Goal: Task Accomplishment & Management: Complete application form

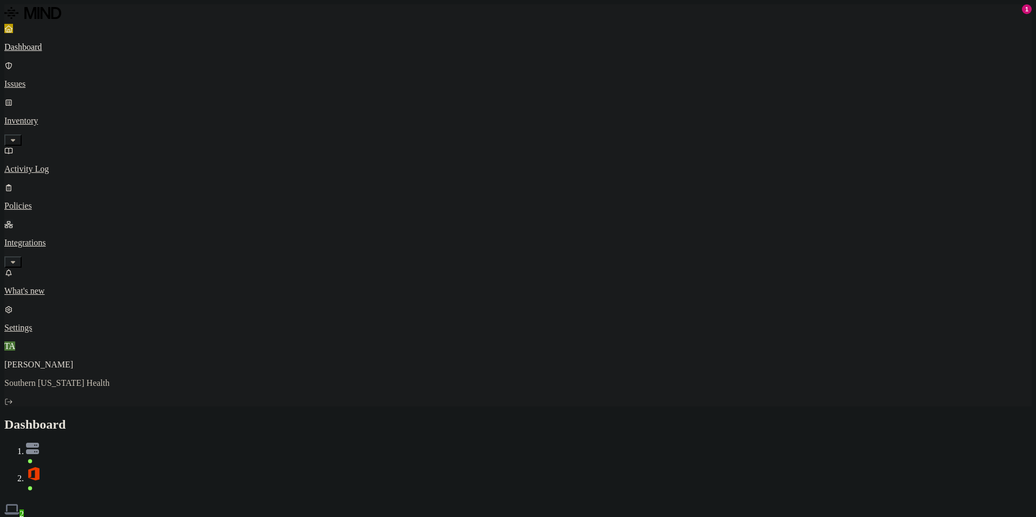
click at [55, 238] on p "Integrations" at bounding box center [517, 243] width 1027 height 10
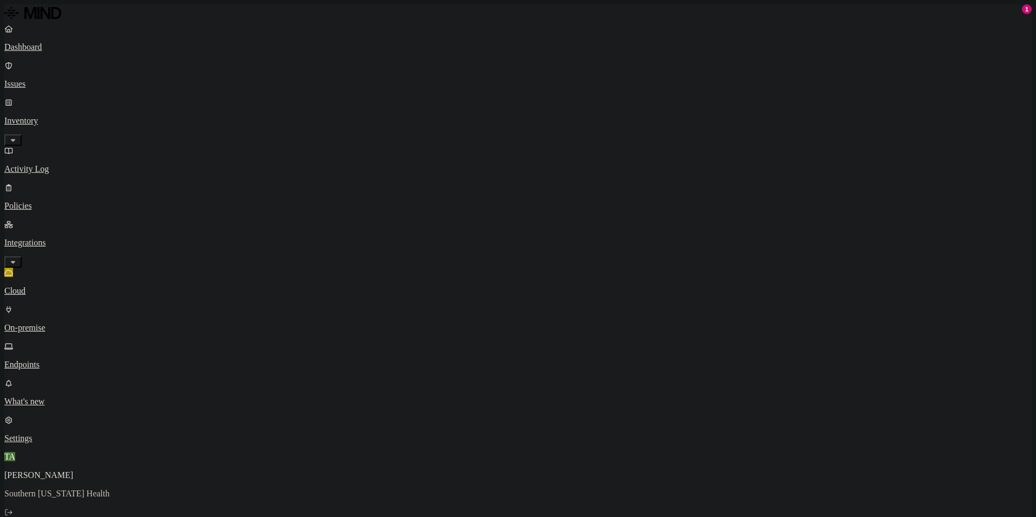
click at [57, 360] on p "Endpoints" at bounding box center [517, 365] width 1027 height 10
copy h3 "p202204873"
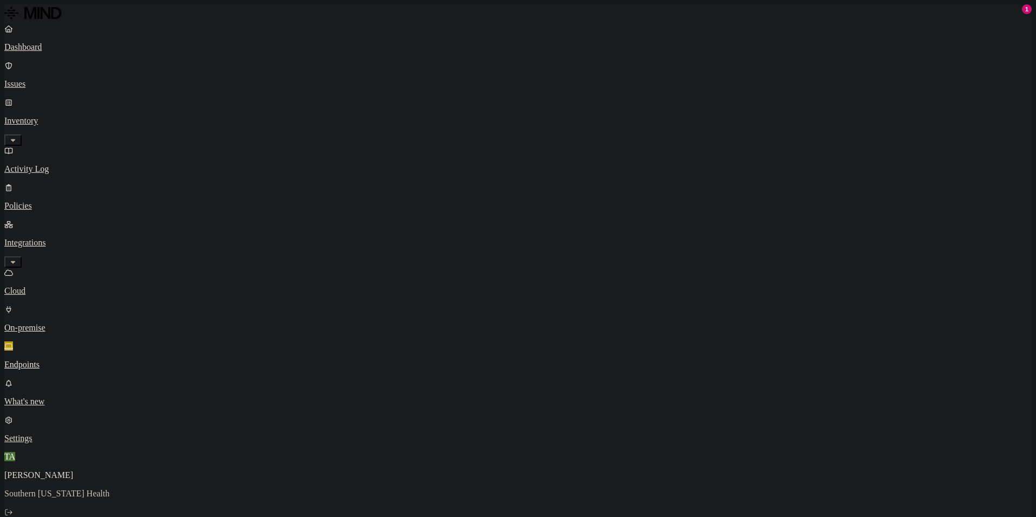
click at [36, 79] on p "Issues" at bounding box center [517, 84] width 1027 height 10
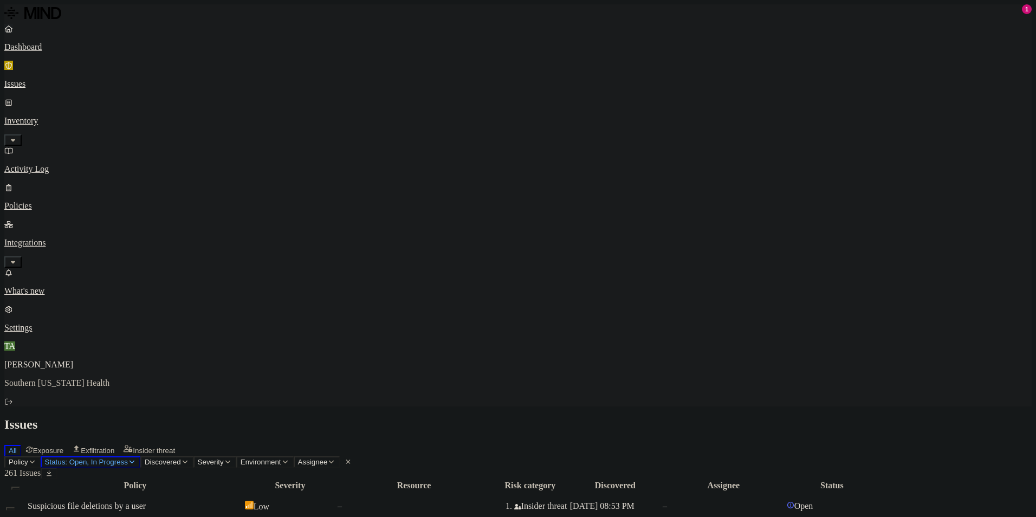
click at [55, 44] on p "Dashboard" at bounding box center [517, 47] width 1027 height 10
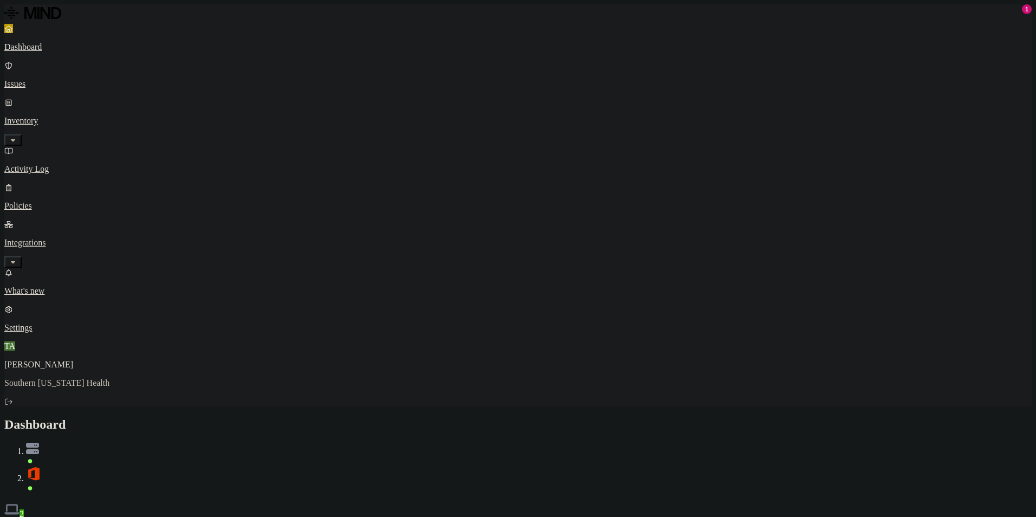
click at [84, 516] on button "Detection" at bounding box center [64, 524] width 39 height 11
click at [40, 75] on link "Issues" at bounding box center [517, 75] width 1027 height 28
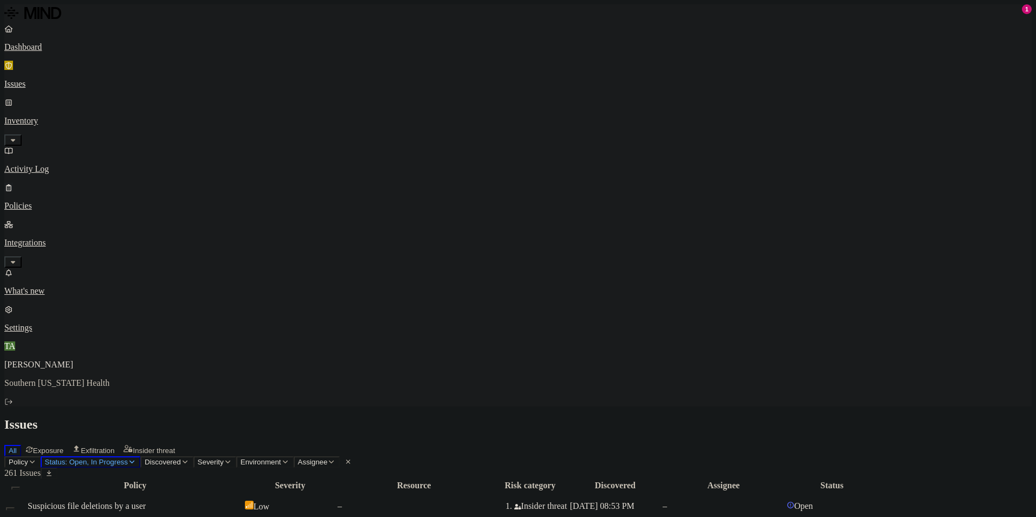
click at [48, 201] on p "Policies" at bounding box center [517, 206] width 1027 height 10
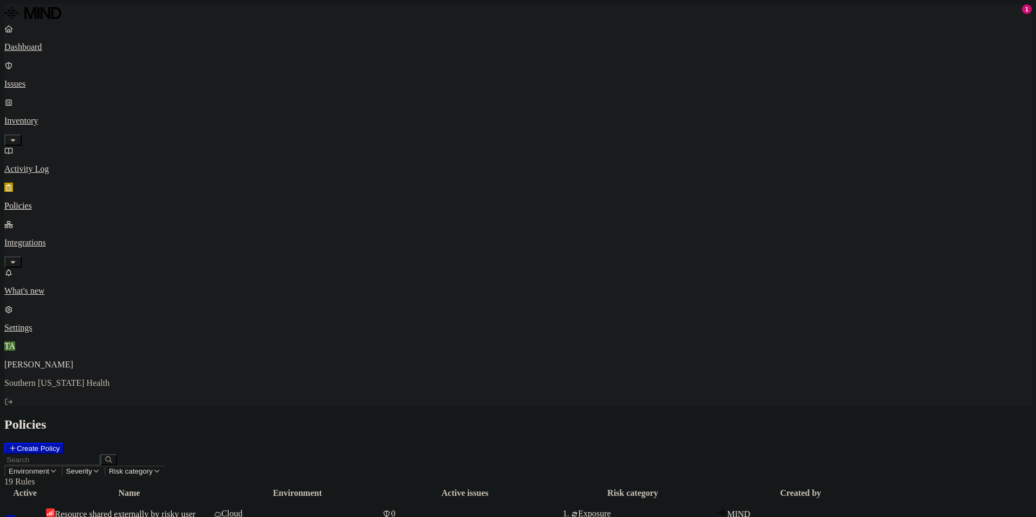
click at [64, 443] on button "Create Policy" at bounding box center [34, 448] width 60 height 11
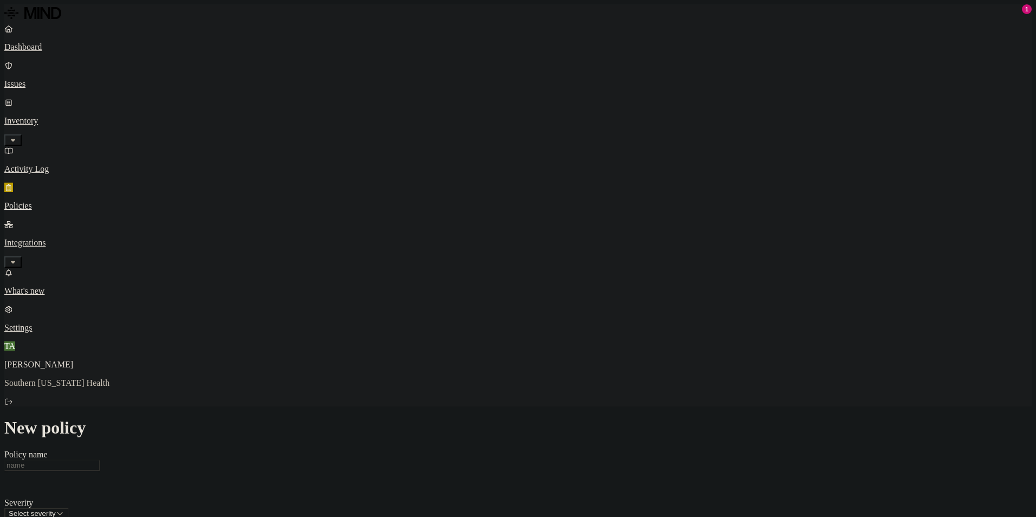
scroll to position [54, 0]
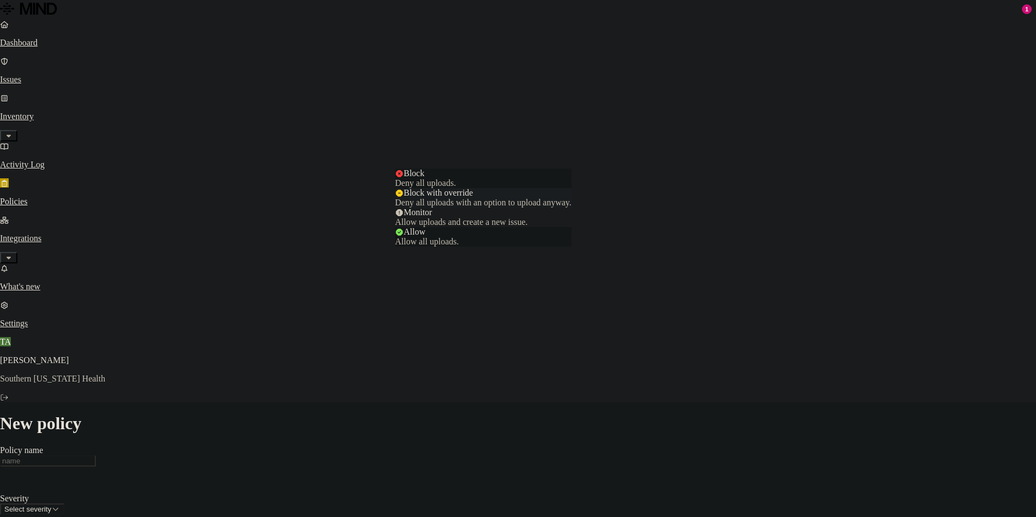
select select "2"
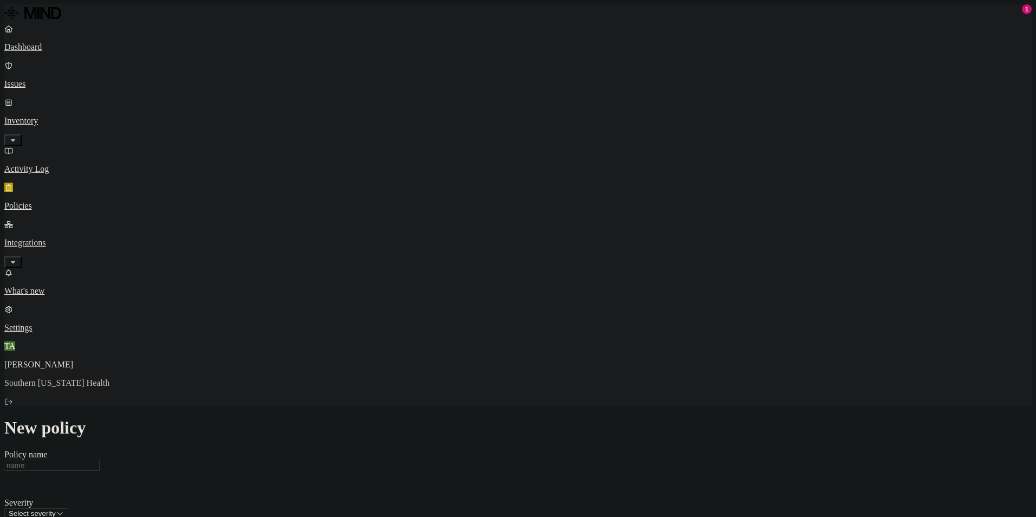
scroll to position [302, 0]
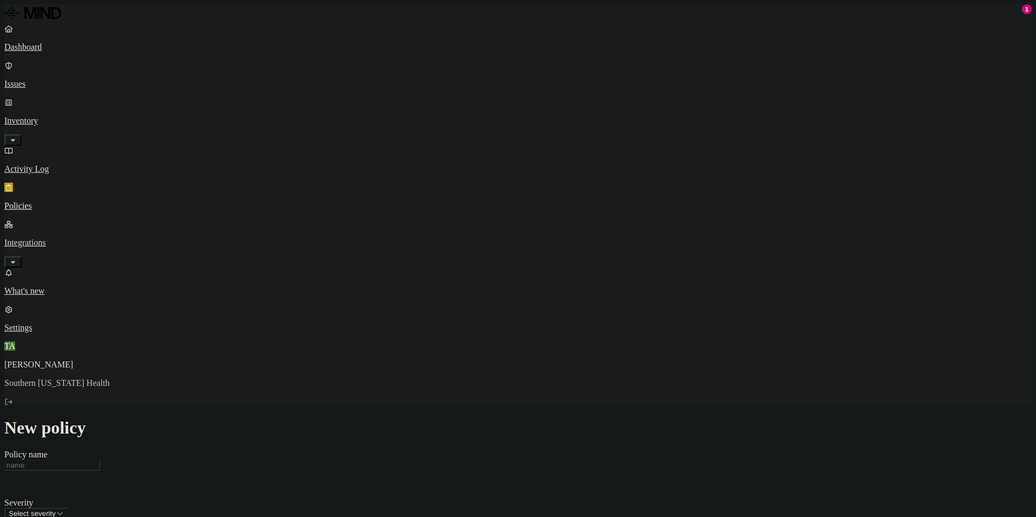
scroll to position [341, 0]
click at [465, 320] on html "Dashboard Issues Inventory Activity Log Policies Integrations What's new 1 Sett…" at bounding box center [518, 497] width 1036 height 995
click at [485, 273] on html "Dashboard Issues Inventory Activity Log Policies Integrations What's new 1 Sett…" at bounding box center [518, 497] width 1036 height 995
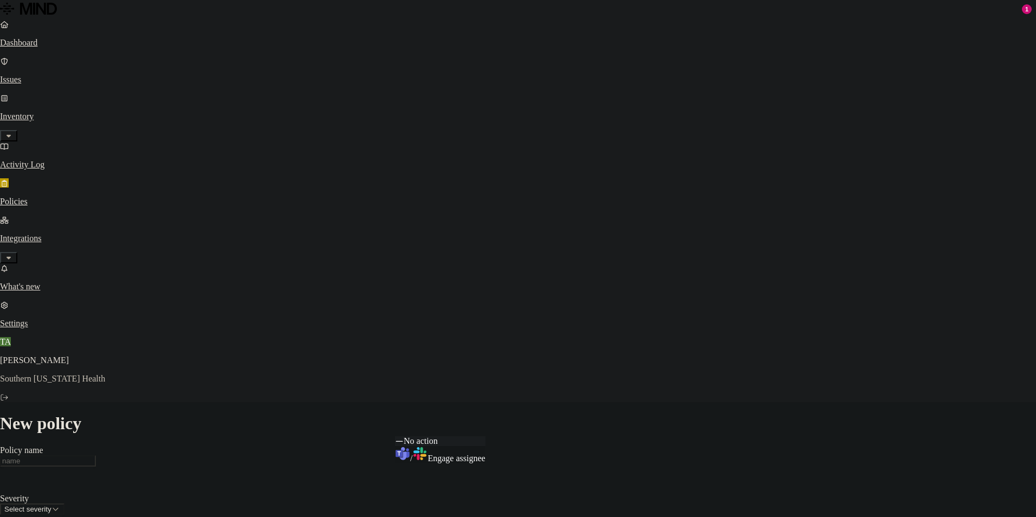
click at [476, 427] on html "Dashboard Issues Inventory Activity Log Policies Integrations What's new 1 Sett…" at bounding box center [518, 495] width 1036 height 990
click at [346, 391] on html "Dashboard Issues Inventory Activity Log Policies Integrations What's new 1 Sett…" at bounding box center [518, 495] width 1036 height 990
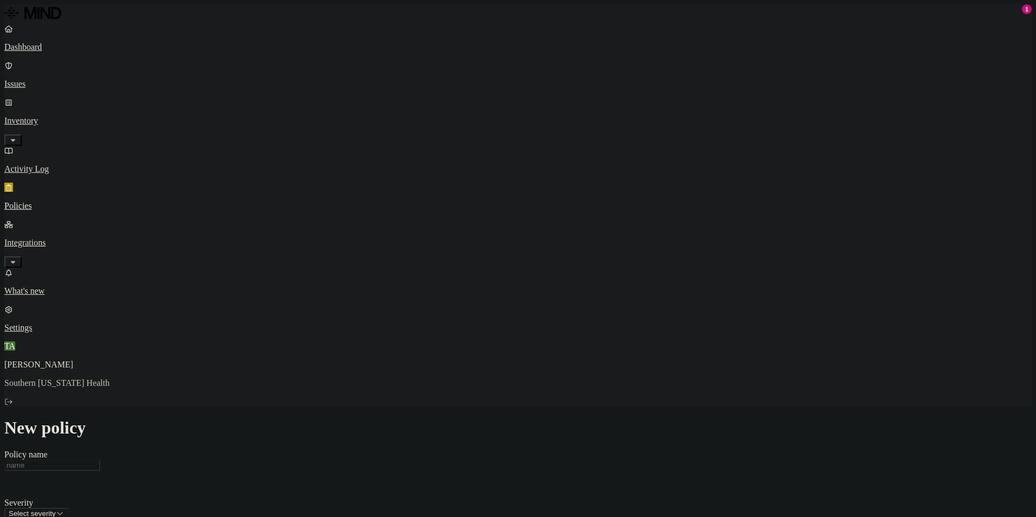
scroll to position [108, 0]
drag, startPoint x: 467, startPoint y: 320, endPoint x: 467, endPoint y: 305, distance: 15.2
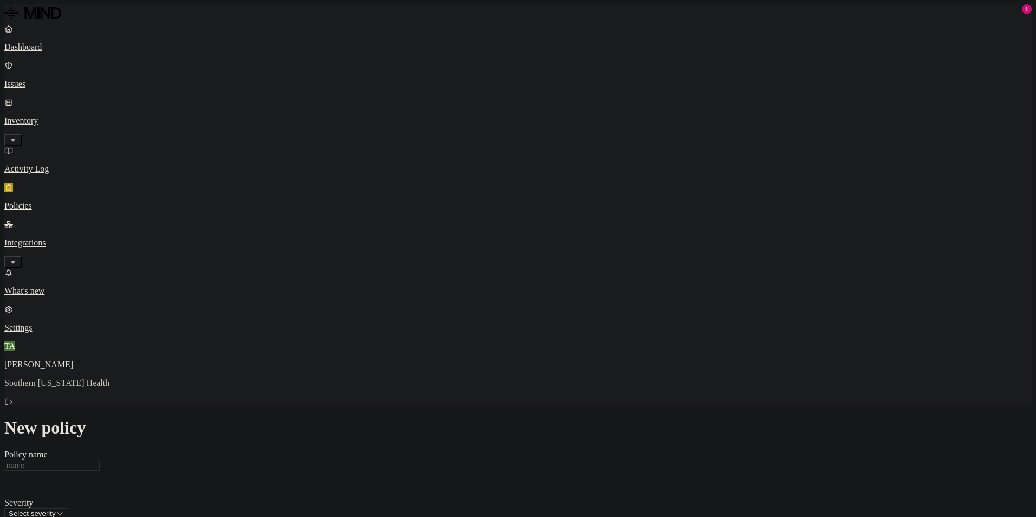
click at [463, 144] on html "Dashboard Issues Inventory Activity Log Policies Integrations What's new 1 Sett…" at bounding box center [518, 497] width 1036 height 995
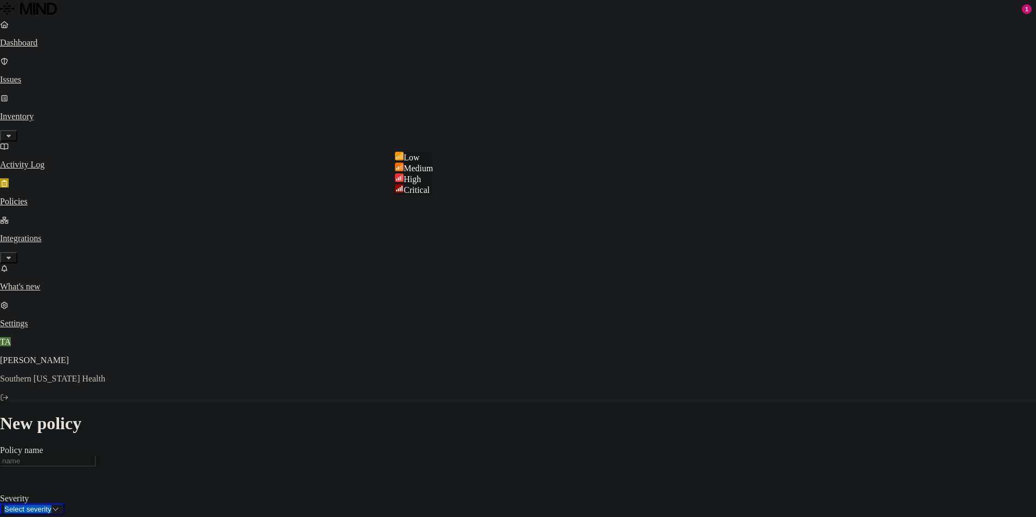
click at [463, 144] on html "Dashboard Issues Inventory Activity Log Policies Integrations What's new 1 Sett…" at bounding box center [518, 495] width 1036 height 990
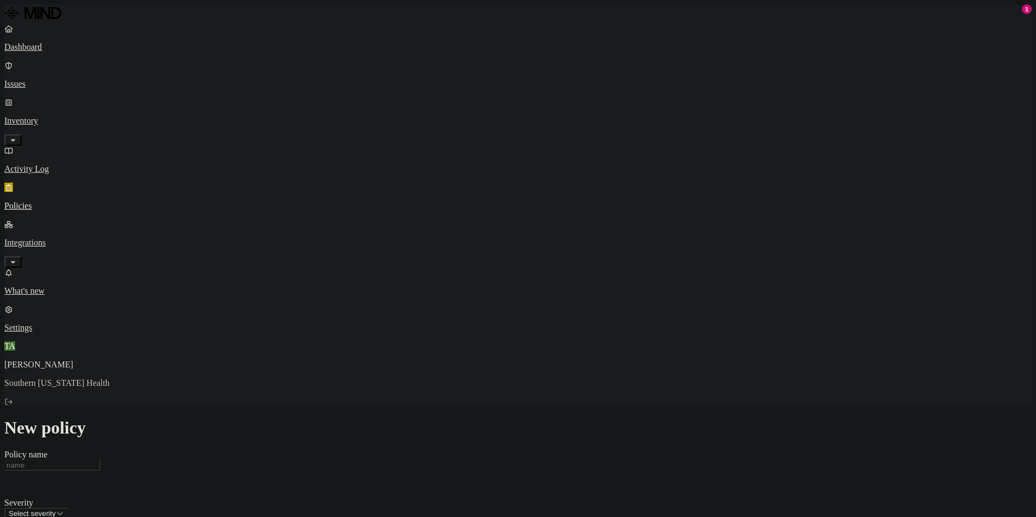
click at [55, 201] on p "Policies" at bounding box center [517, 206] width 1027 height 10
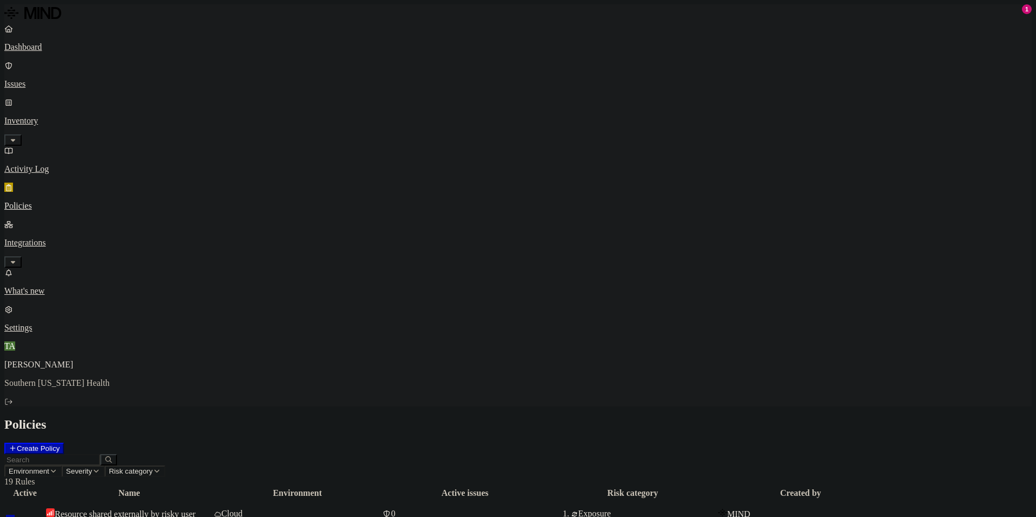
click at [549, 417] on h2 "Policies" at bounding box center [517, 424] width 1027 height 15
drag, startPoint x: 810, startPoint y: 124, endPoint x: 873, endPoint y: 131, distance: 63.2
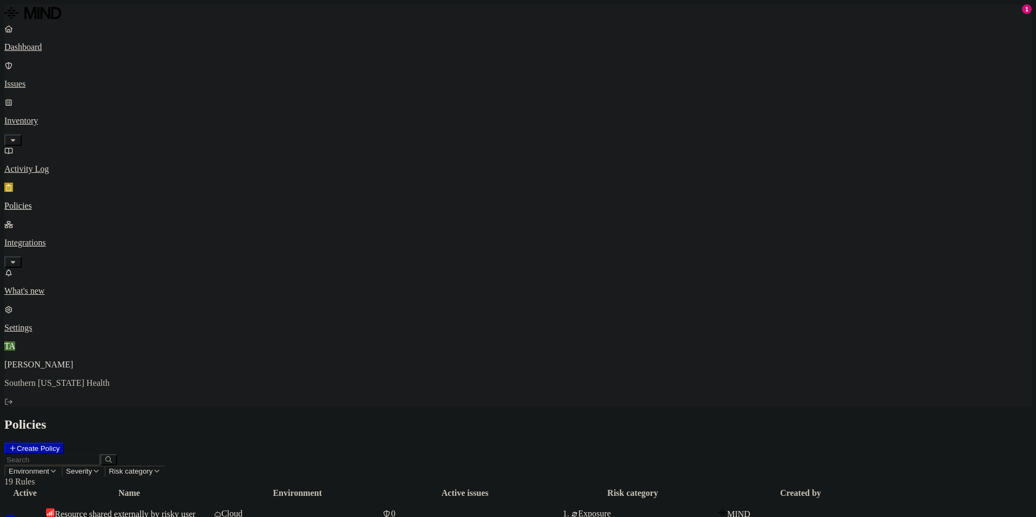
drag, startPoint x: 873, startPoint y: 131, endPoint x: 883, endPoint y: 129, distance: 9.8
click at [666, 417] on header "Policies Create Policy" at bounding box center [517, 435] width 1027 height 37
click at [64, 443] on button "Create Policy" at bounding box center [34, 448] width 60 height 11
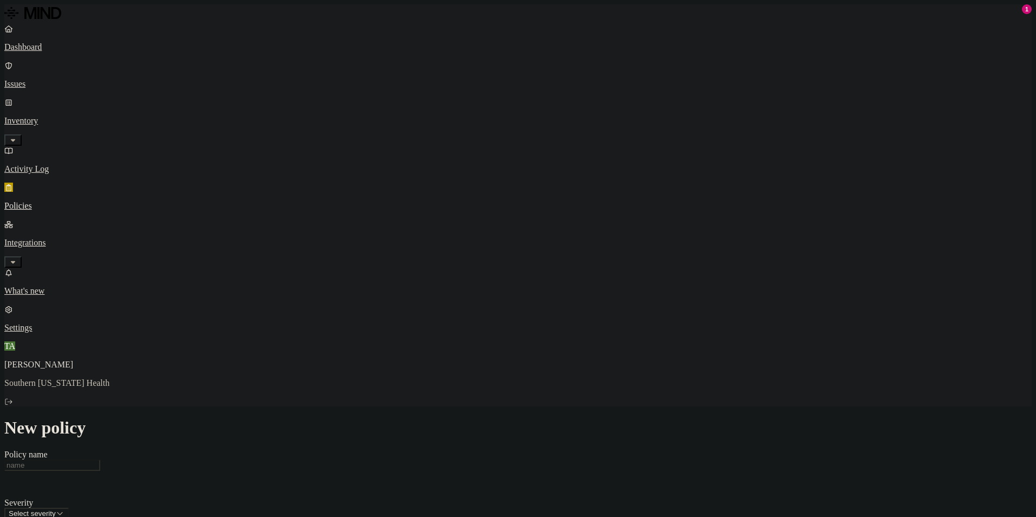
scroll to position [54, 0]
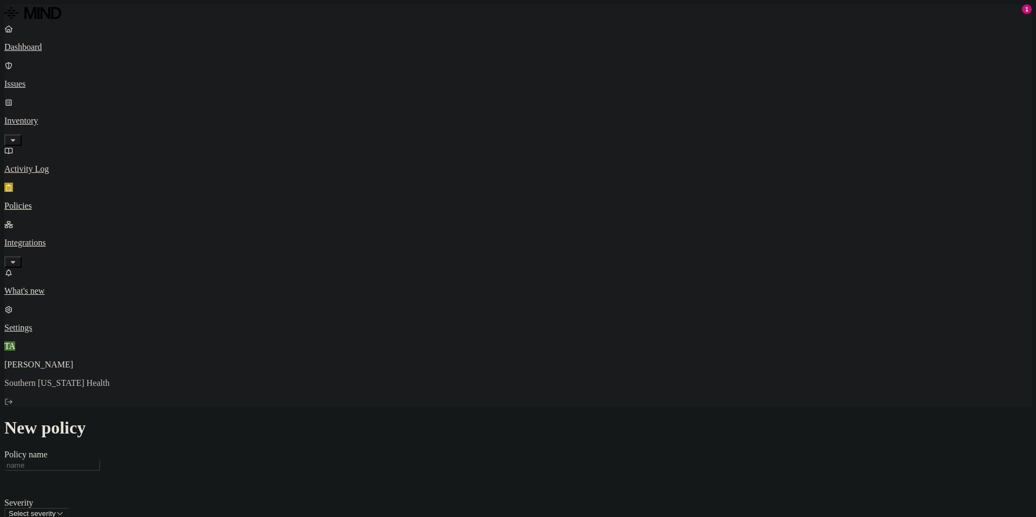
click at [453, 294] on label "Data type" at bounding box center [445, 291] width 16 height 19
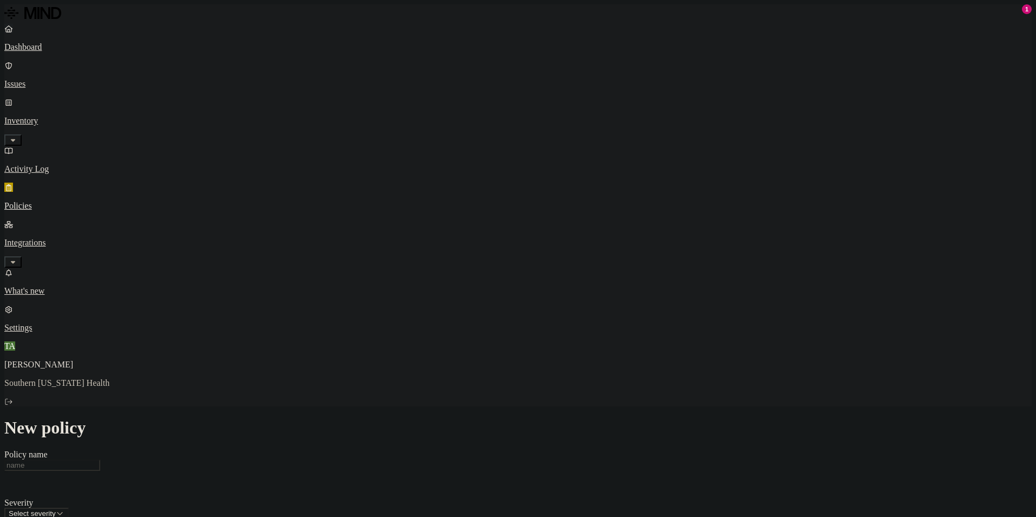
click at [37, 47] on p "Dashboard" at bounding box center [517, 47] width 1027 height 10
click at [548, 516] on div "Discovery Detection Prevention" at bounding box center [517, 524] width 1027 height 11
click at [512, 516] on div "Discovery Detection Prevention" at bounding box center [517, 524] width 1027 height 11
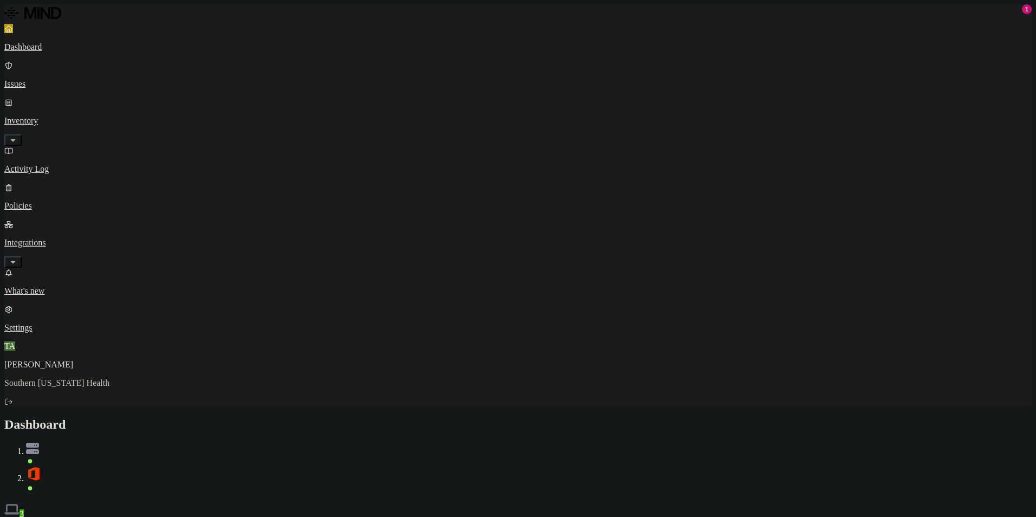
click at [537, 516] on div "Discovery Detection Prevention" at bounding box center [517, 524] width 1027 height 11
